Goal: Communication & Community: Answer question/provide support

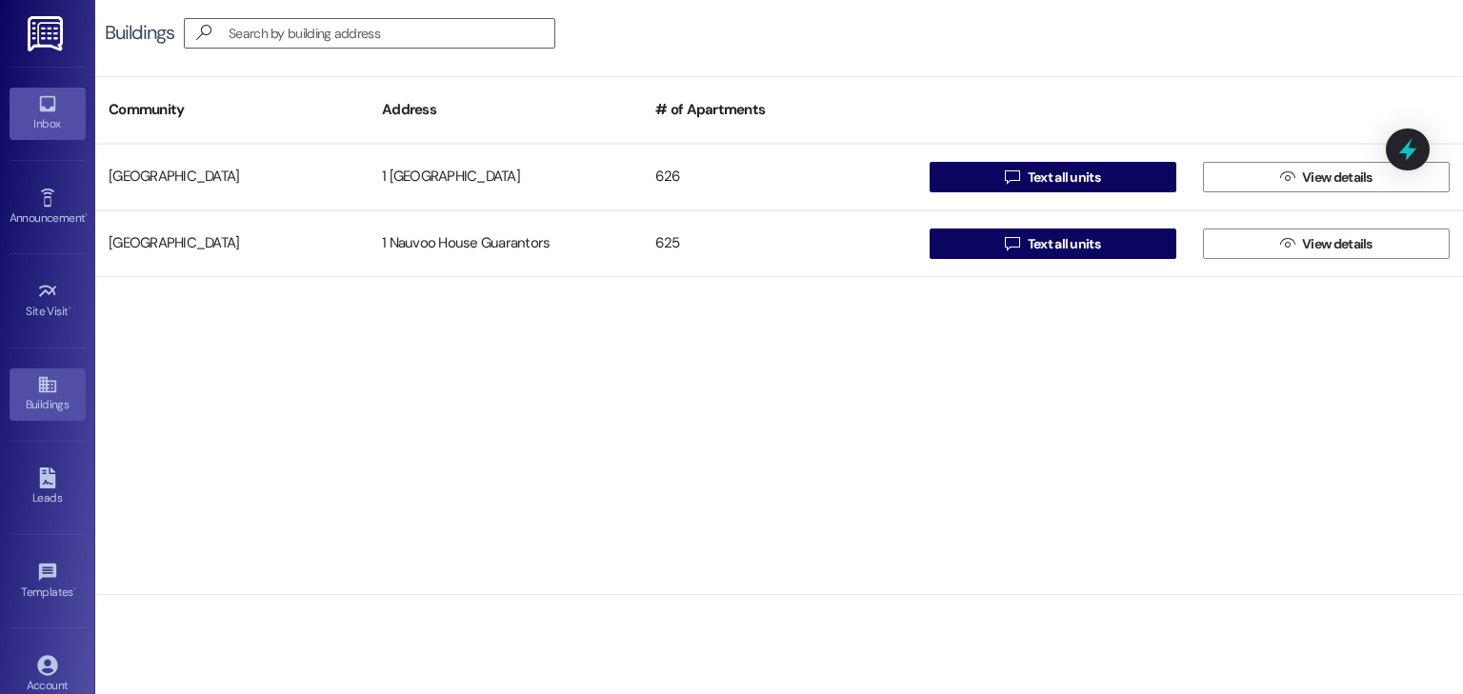
click at [49, 112] on icon at bounding box center [47, 103] width 21 height 21
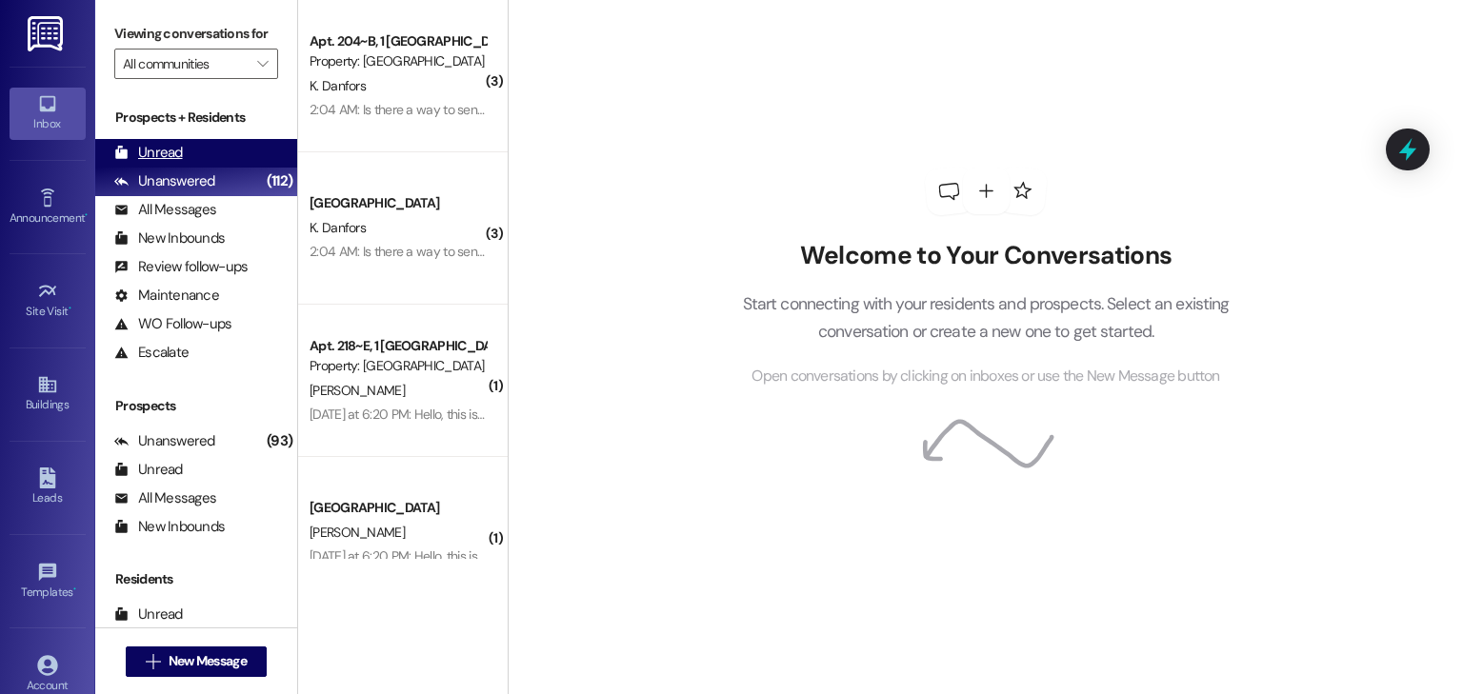
click at [148, 149] on div "Unread" at bounding box center [148, 153] width 69 height 20
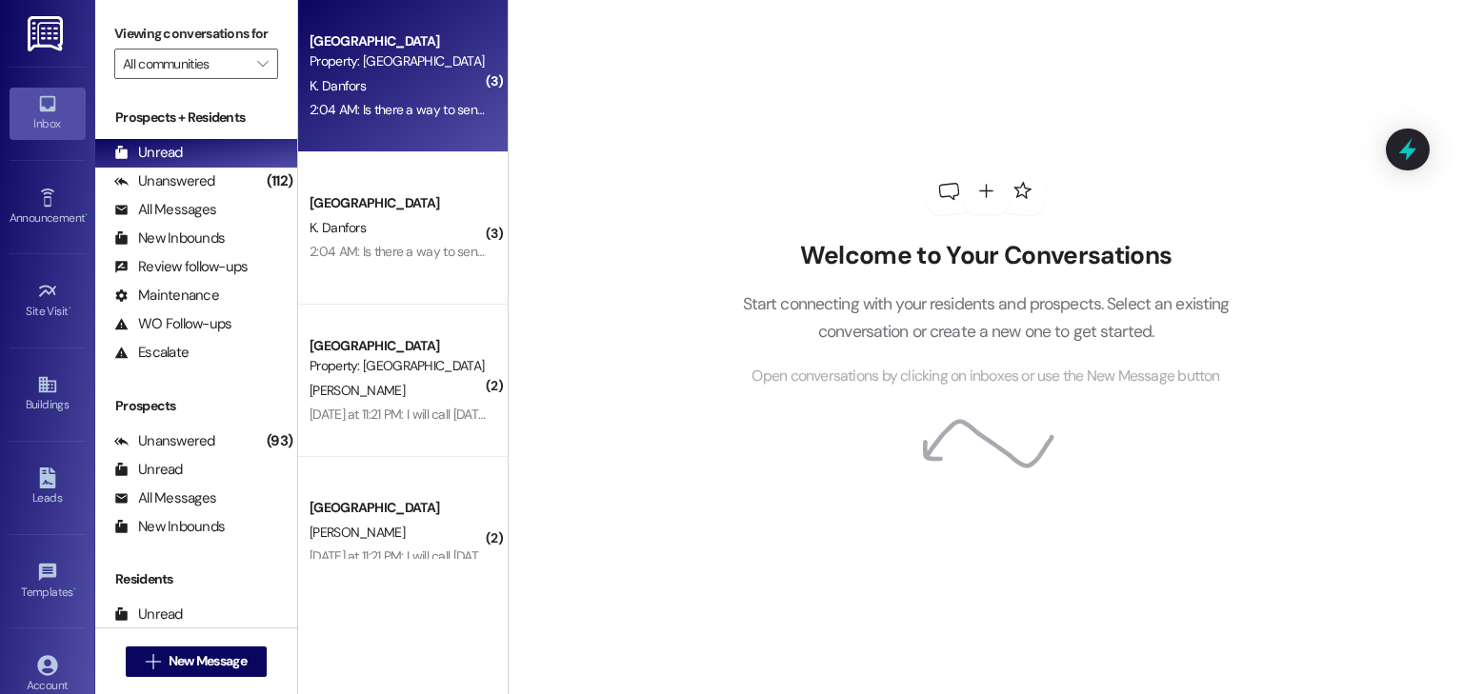
click at [361, 99] on div "2:04 AM: Is there a way to send that money back from my old one? 2:04 AM: Is th…" at bounding box center [398, 110] width 180 height 24
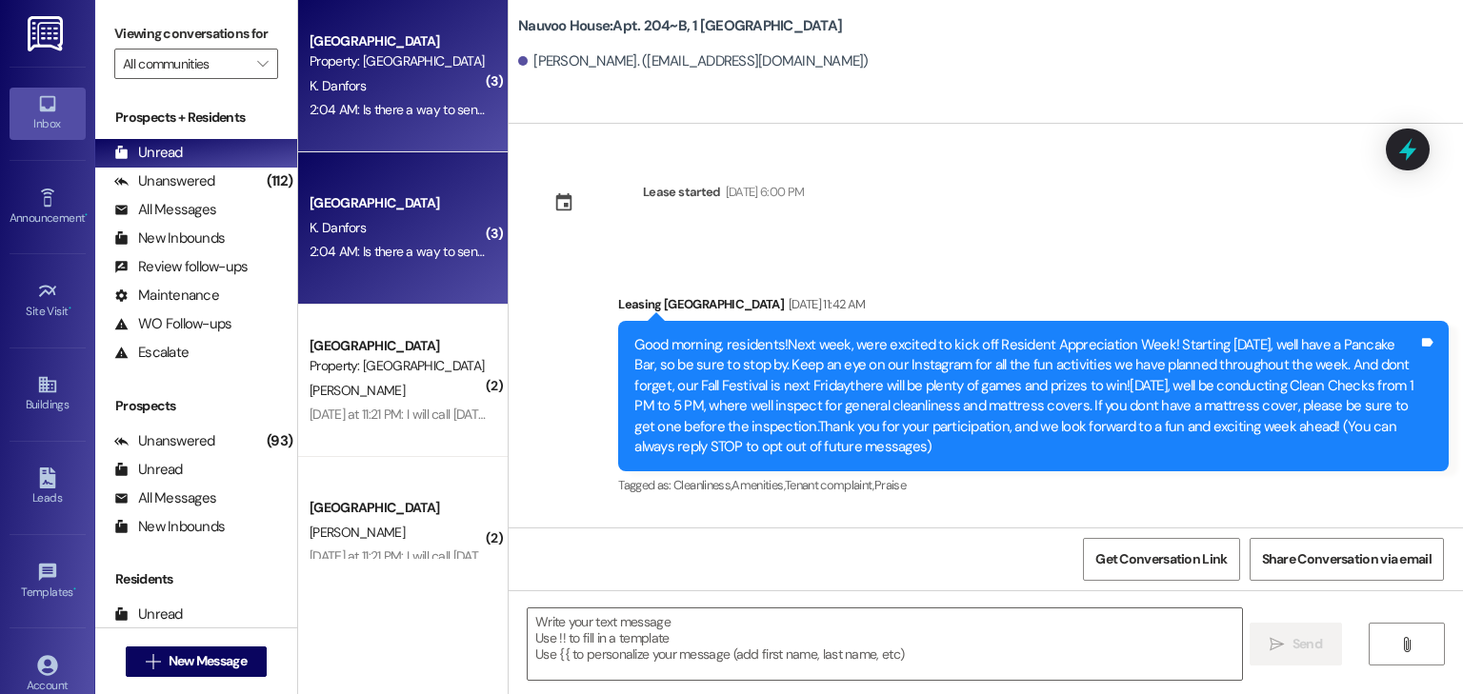
scroll to position [46842, 0]
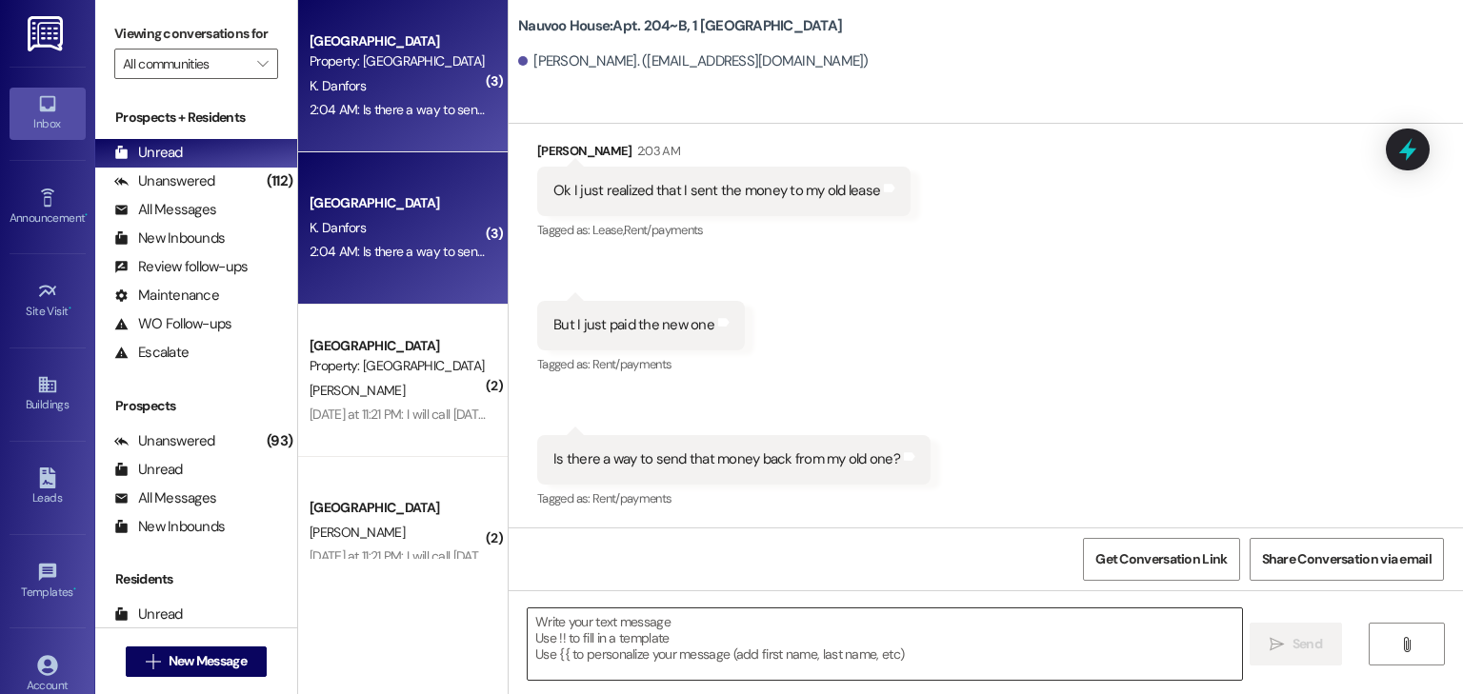
click at [610, 629] on textarea at bounding box center [884, 644] width 713 height 71
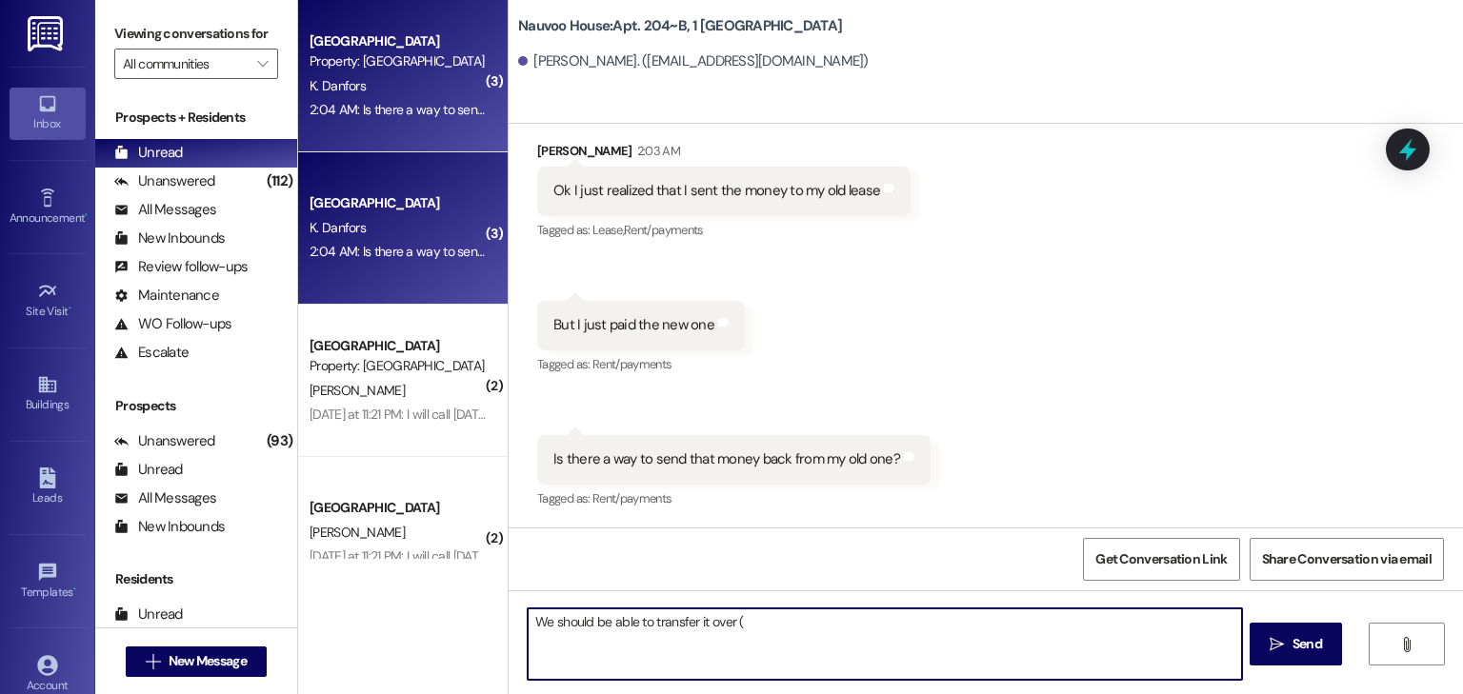
type textarea "We should be able to transfer it over (:"
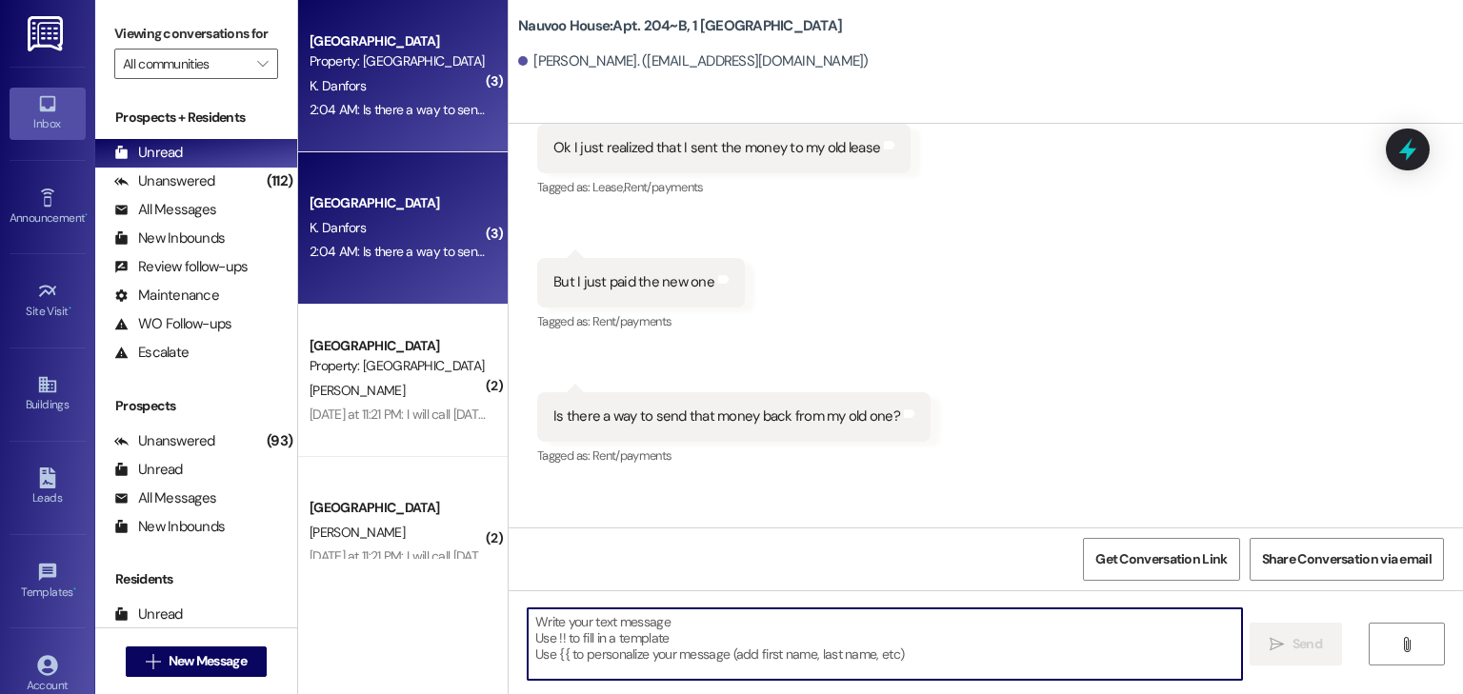
scroll to position [46841, 0]
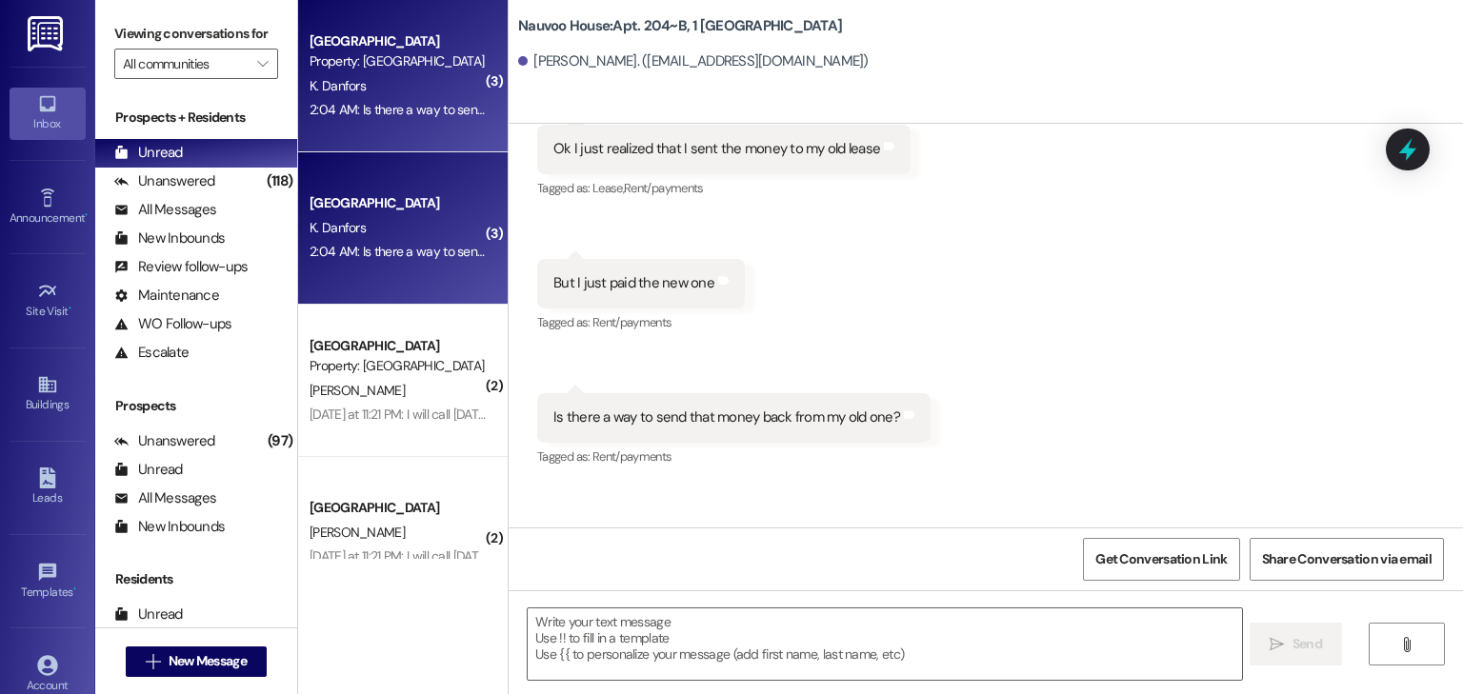
drag, startPoint x: 990, startPoint y: 436, endPoint x: 982, endPoint y: 443, distance: 10.1
click at [990, 436] on div "Received via SMS [PERSON_NAME] 2:03 AM Ok I just realized that I sent the money…" at bounding box center [986, 270] width 954 height 429
click at [597, 646] on textarea at bounding box center [884, 644] width 713 height 71
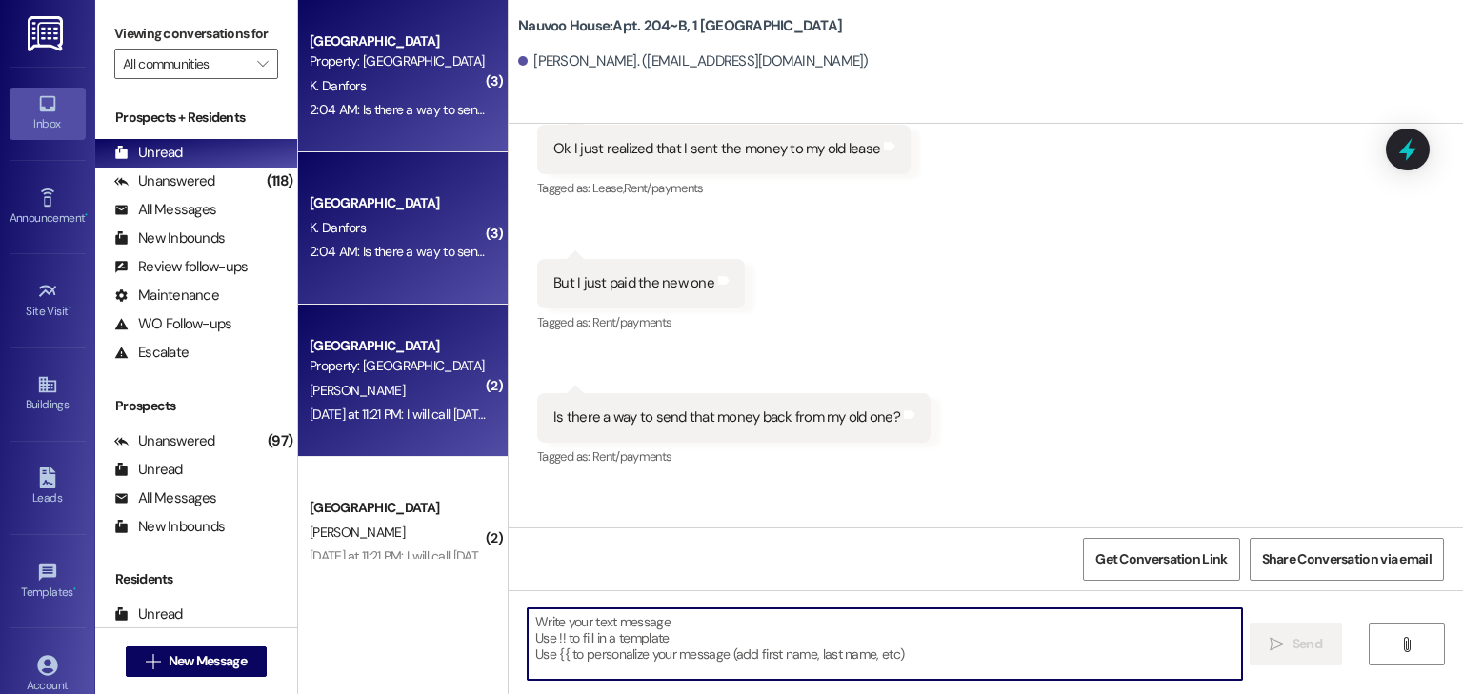
click at [341, 390] on span "[PERSON_NAME]" at bounding box center [357, 390] width 95 height 17
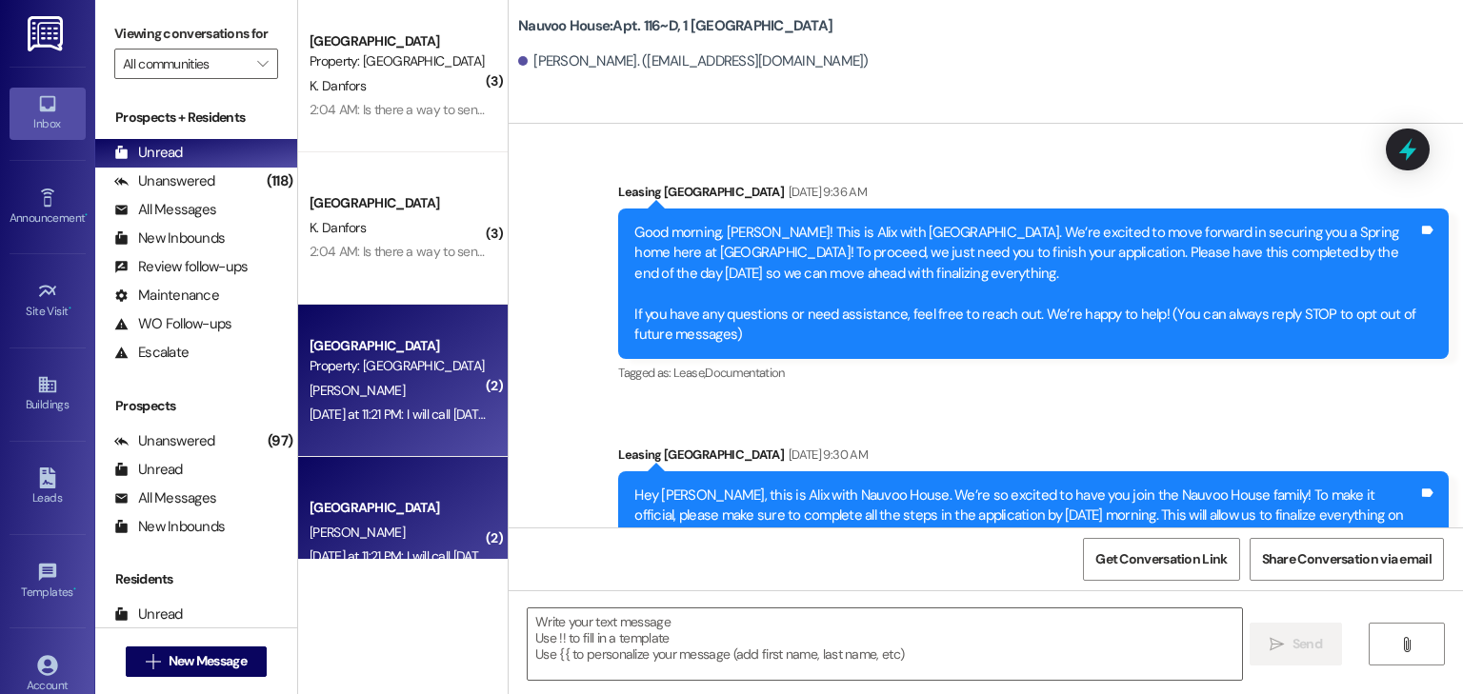
scroll to position [14573, 0]
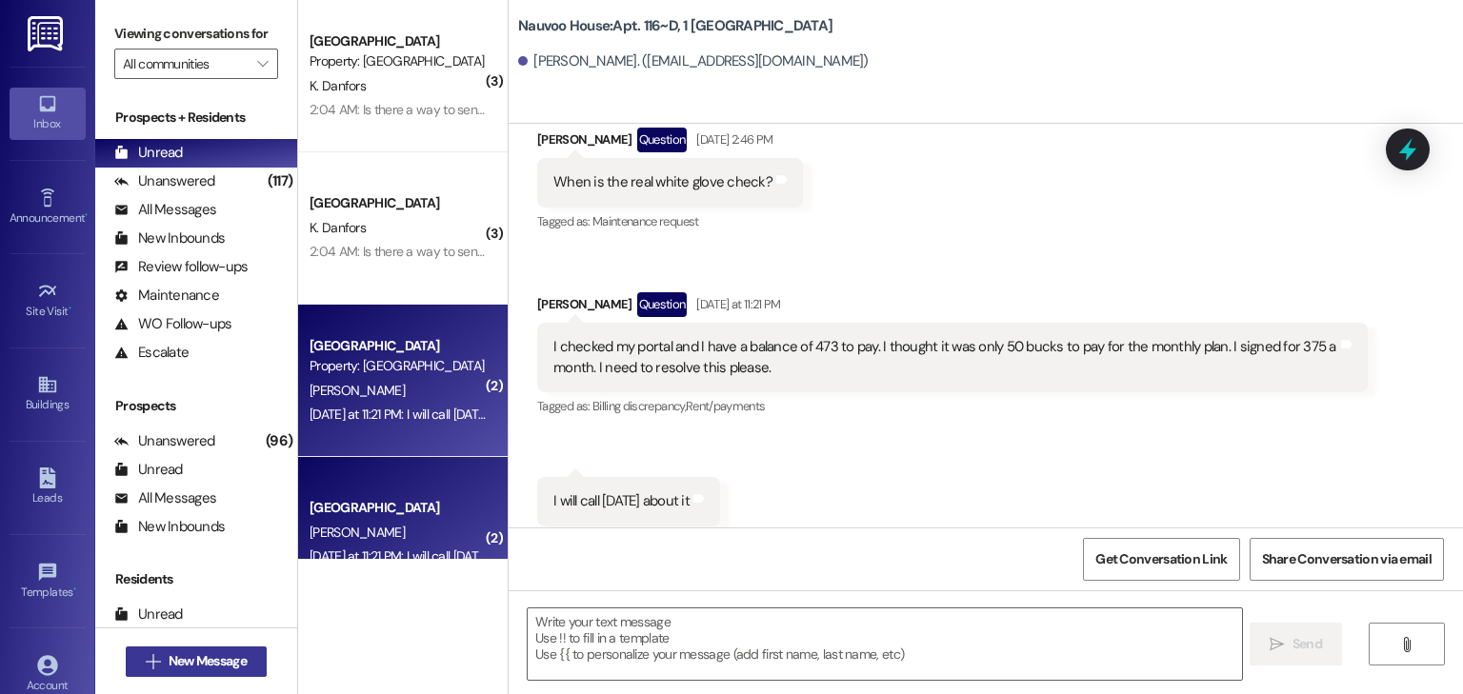
click at [219, 655] on span "New Message" at bounding box center [208, 661] width 78 height 20
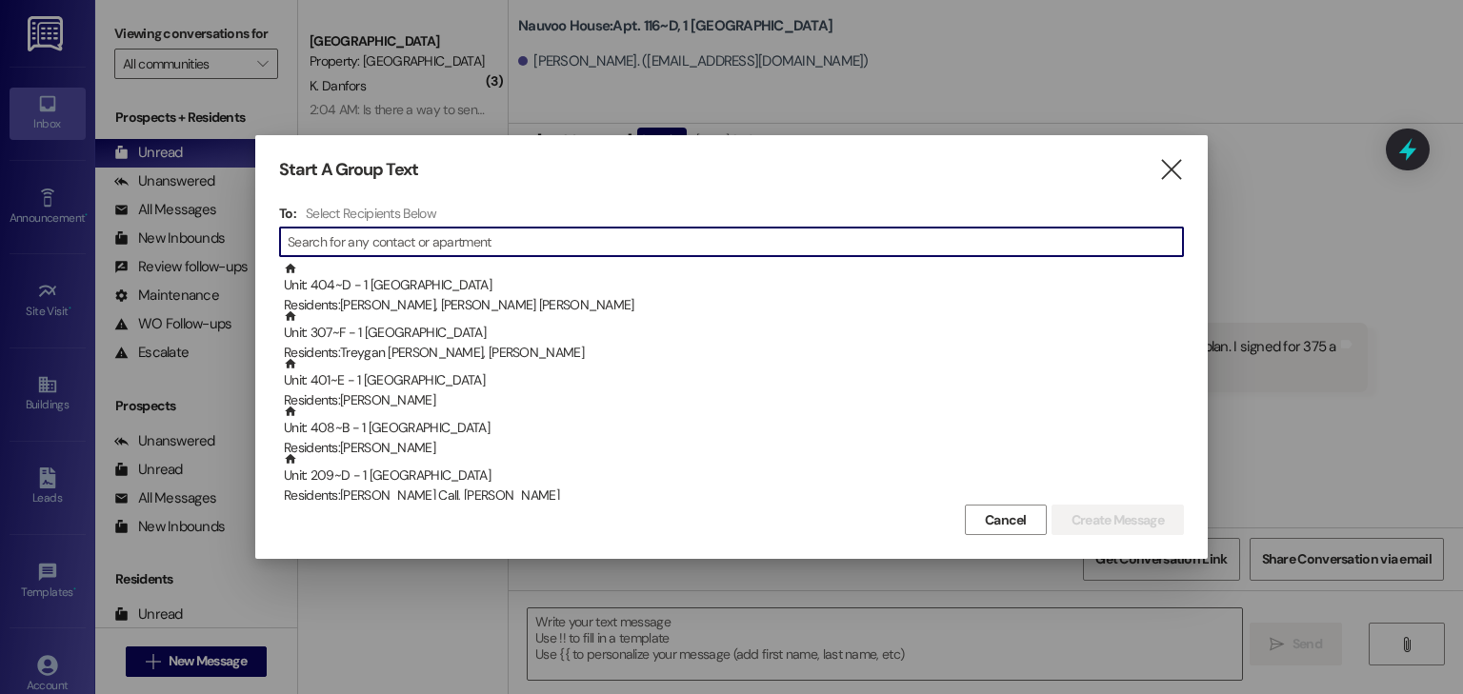
click at [472, 243] on input at bounding box center [735, 242] width 895 height 27
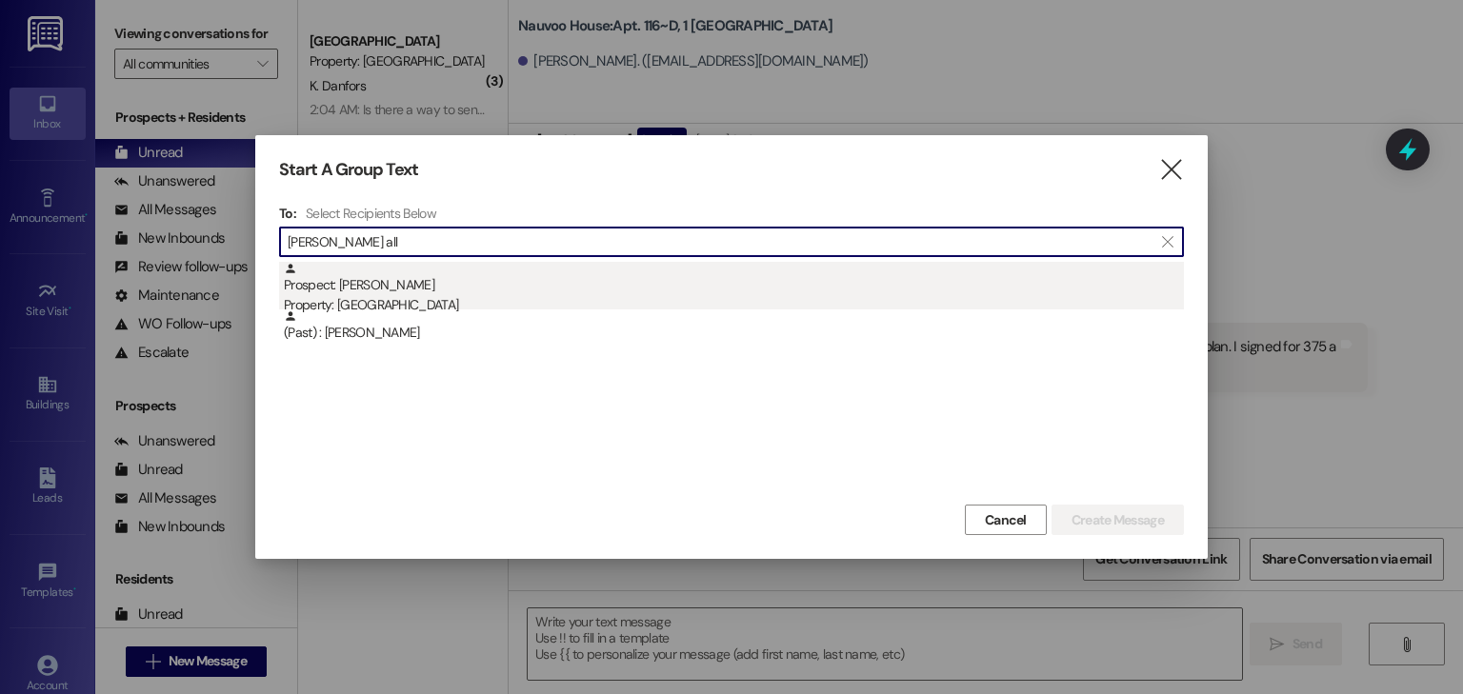
type input "[PERSON_NAME] all"
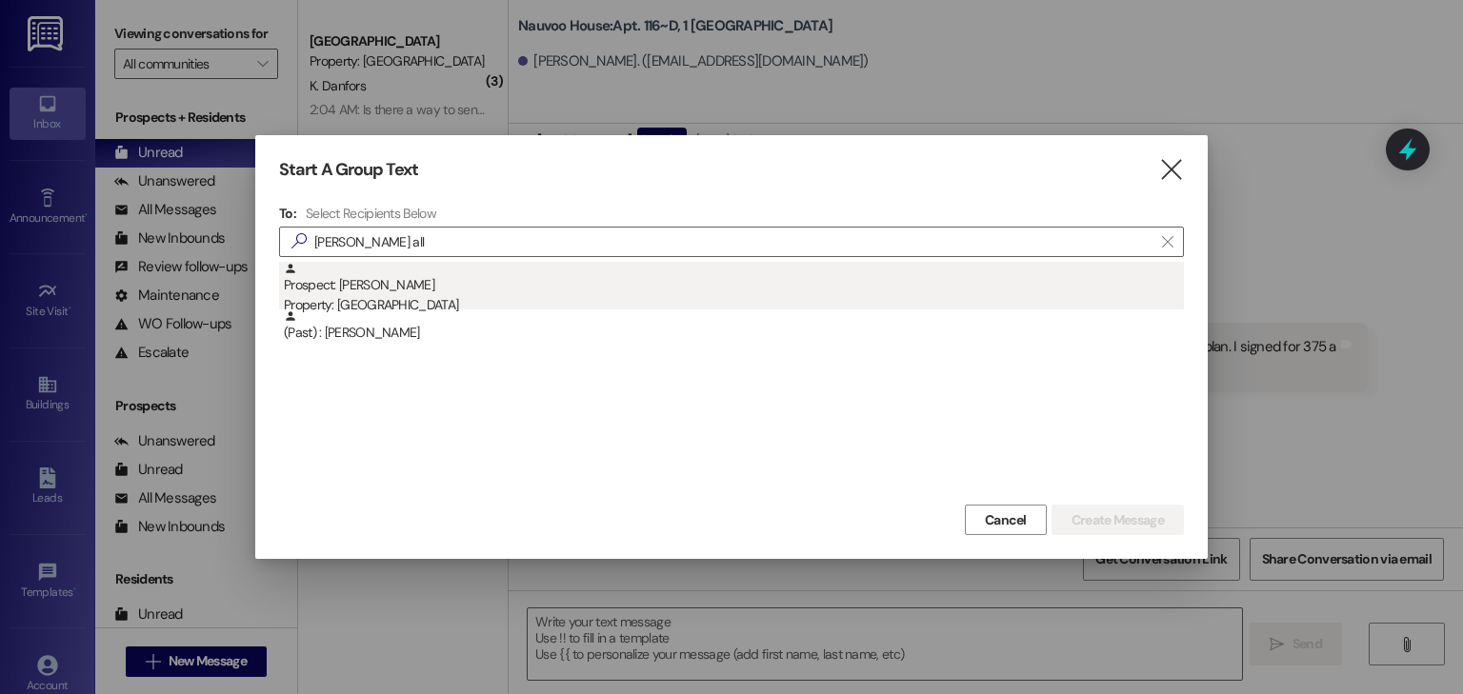
click at [442, 283] on div "Prospect: [PERSON_NAME] Property: [GEOGRAPHIC_DATA]" at bounding box center [734, 289] width 900 height 54
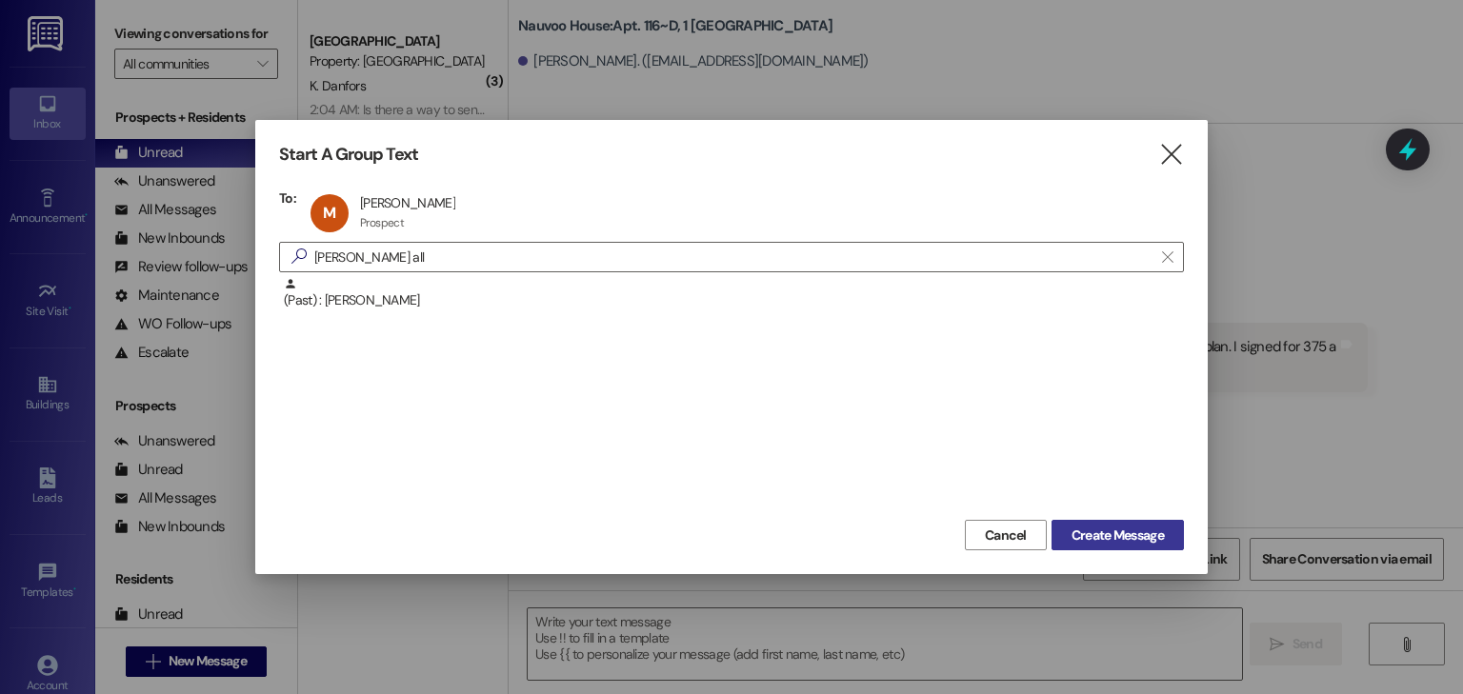
click at [1116, 536] on span "Create Message" at bounding box center [1118, 536] width 92 height 20
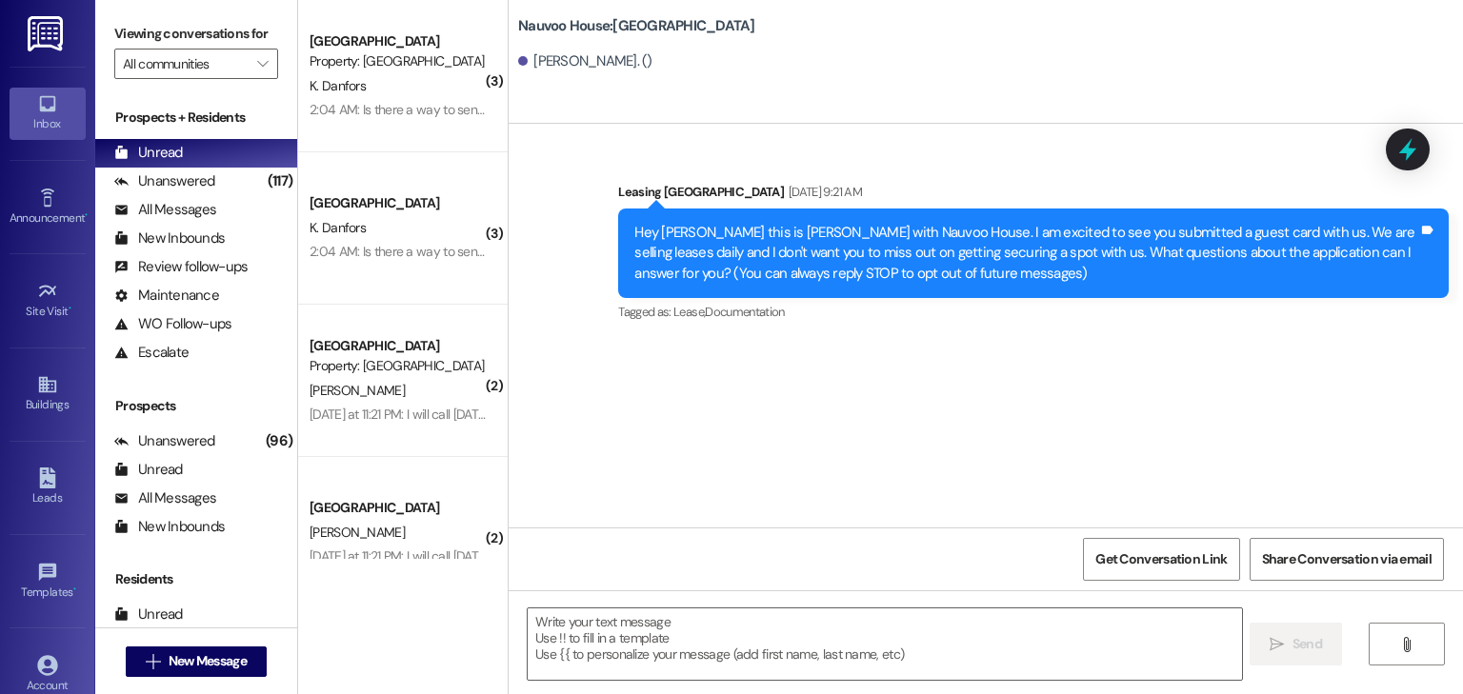
scroll to position [0, 0]
click at [577, 644] on textarea at bounding box center [884, 644] width 713 height 71
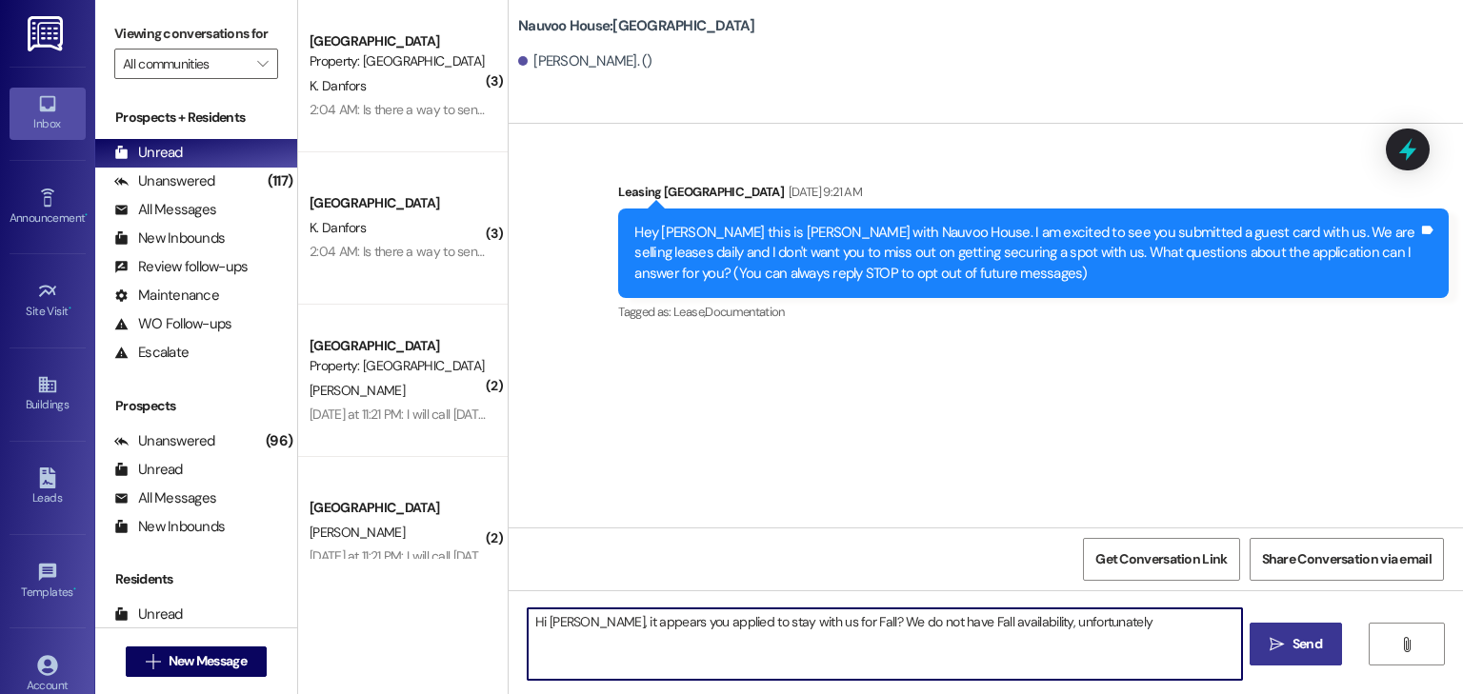
type textarea "Hi [PERSON_NAME], it appears you applied to stay with us for Fall? We do not ha…"
click at [1289, 644] on span "Send" at bounding box center [1307, 644] width 37 height 20
